Goal: Task Accomplishment & Management: Manage account settings

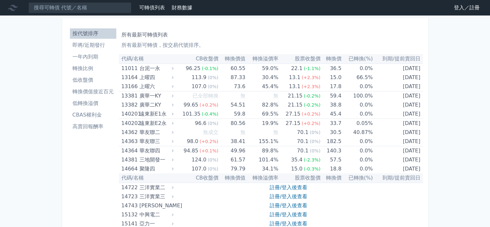
click at [458, 7] on link "登入／註冊" at bounding box center [467, 8] width 36 height 10
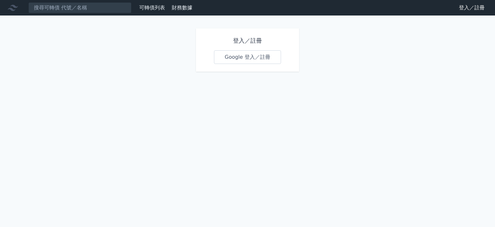
click at [227, 56] on link "Google 登入／註冊" at bounding box center [247, 57] width 67 height 14
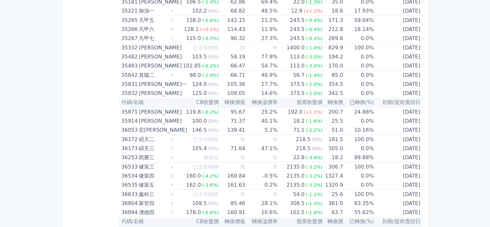
scroll to position [1532, 0]
